Goal: Information Seeking & Learning: Learn about a topic

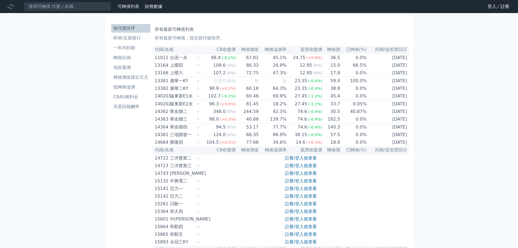
click at [493, 6] on link "登入／註冊" at bounding box center [499, 6] width 30 height 9
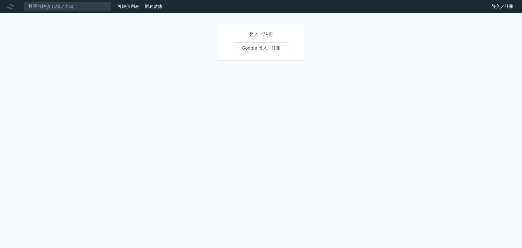
click at [272, 49] on link "Google 登入／註冊" at bounding box center [261, 47] width 57 height 11
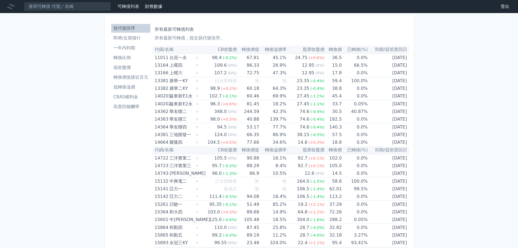
click at [127, 107] on li "高賣回報酬率" at bounding box center [130, 106] width 39 height 7
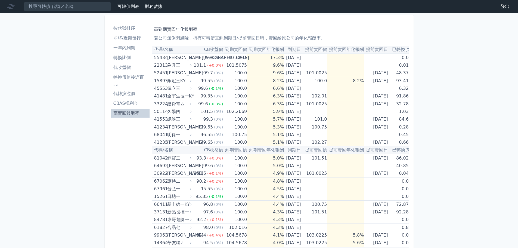
click at [407, 50] on th "已轉換(%)" at bounding box center [401, 50] width 23 height 8
click at [373, 105] on td "[DATE]" at bounding box center [377, 104] width 26 height 8
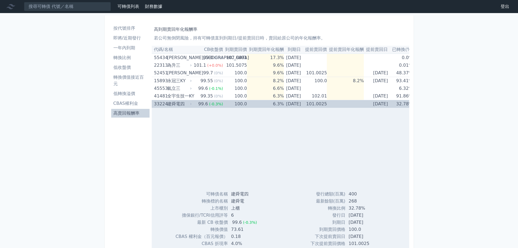
click at [390, 102] on td "[DATE]" at bounding box center [377, 104] width 26 height 8
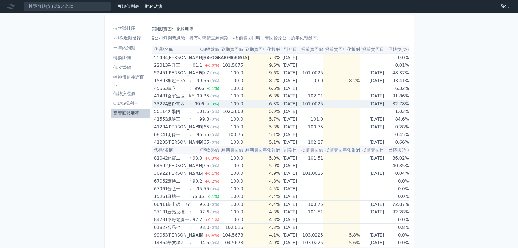
click at [219, 106] on td "100.0" at bounding box center [231, 104] width 24 height 8
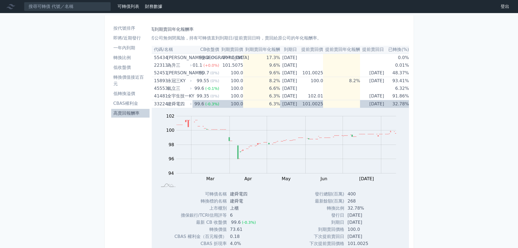
click at [196, 50] on th "CB收盤價" at bounding box center [204, 50] width 30 height 8
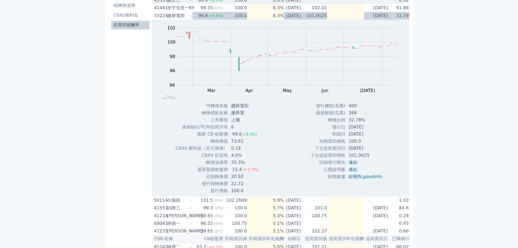
scroll to position [90, 0]
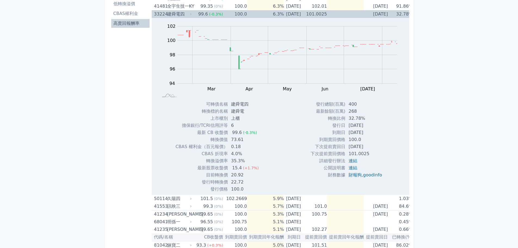
click at [162, 14] on div "33224" at bounding box center [160, 14] width 12 height 8
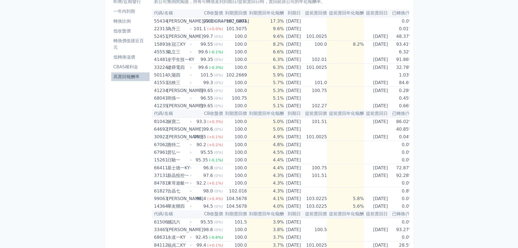
scroll to position [27, 0]
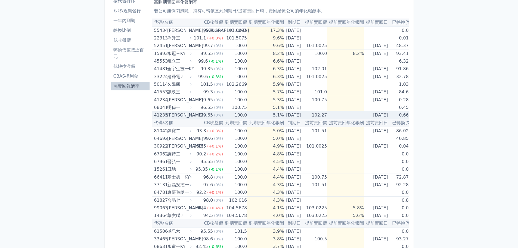
click at [406, 115] on td "0.66%" at bounding box center [401, 115] width 23 height 8
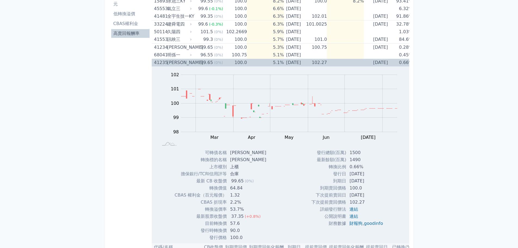
scroll to position [82, 0]
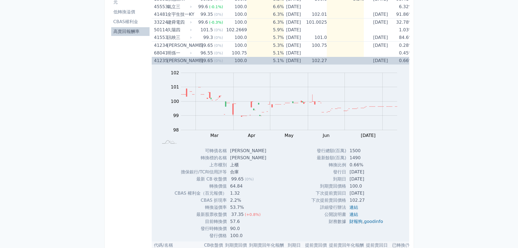
click at [260, 61] on td "5.1%" at bounding box center [265, 61] width 37 height 8
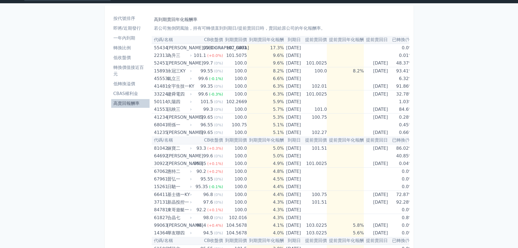
scroll to position [0, 0]
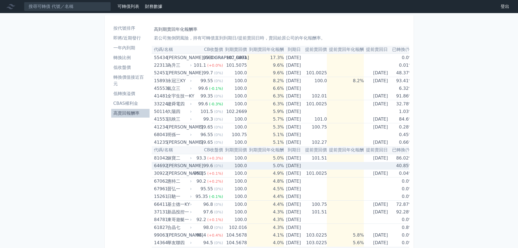
click at [286, 168] on td "[DATE]" at bounding box center [293, 166] width 19 height 8
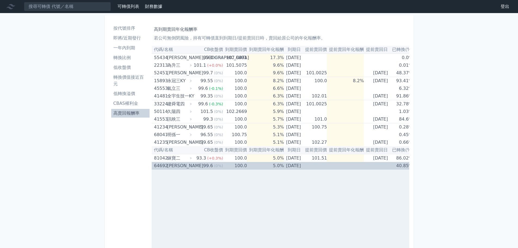
click at [286, 168] on td "[DATE]" at bounding box center [293, 166] width 19 height 8
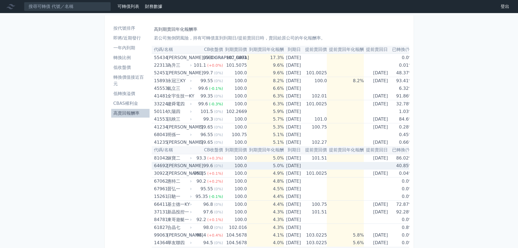
click at [401, 165] on td "40.85%" at bounding box center [401, 166] width 23 height 8
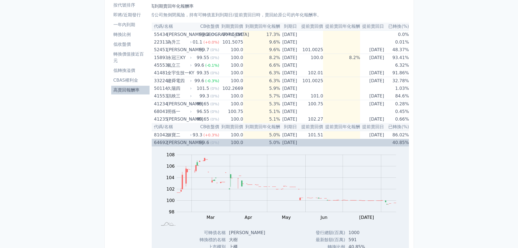
scroll to position [15, 0]
